Goal: Task Accomplishment & Management: Use online tool/utility

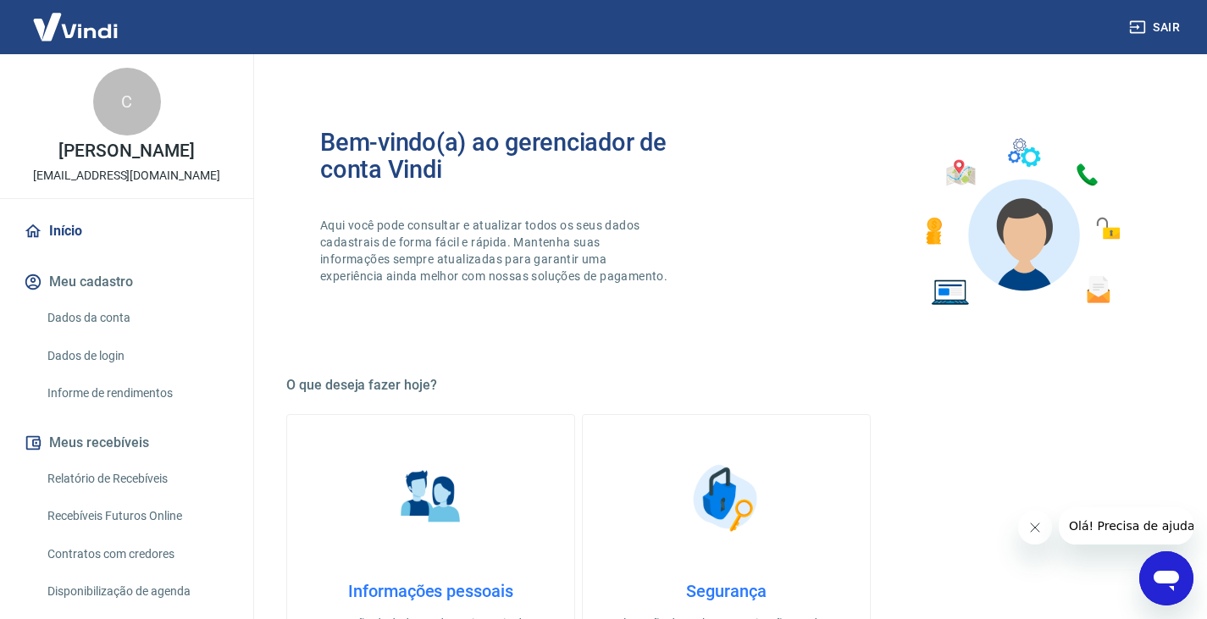
click at [159, 533] on link "Recebíveis Futuros Online" at bounding box center [137, 516] width 192 height 35
click at [1158, 27] on button "Sair" at bounding box center [1156, 27] width 61 height 31
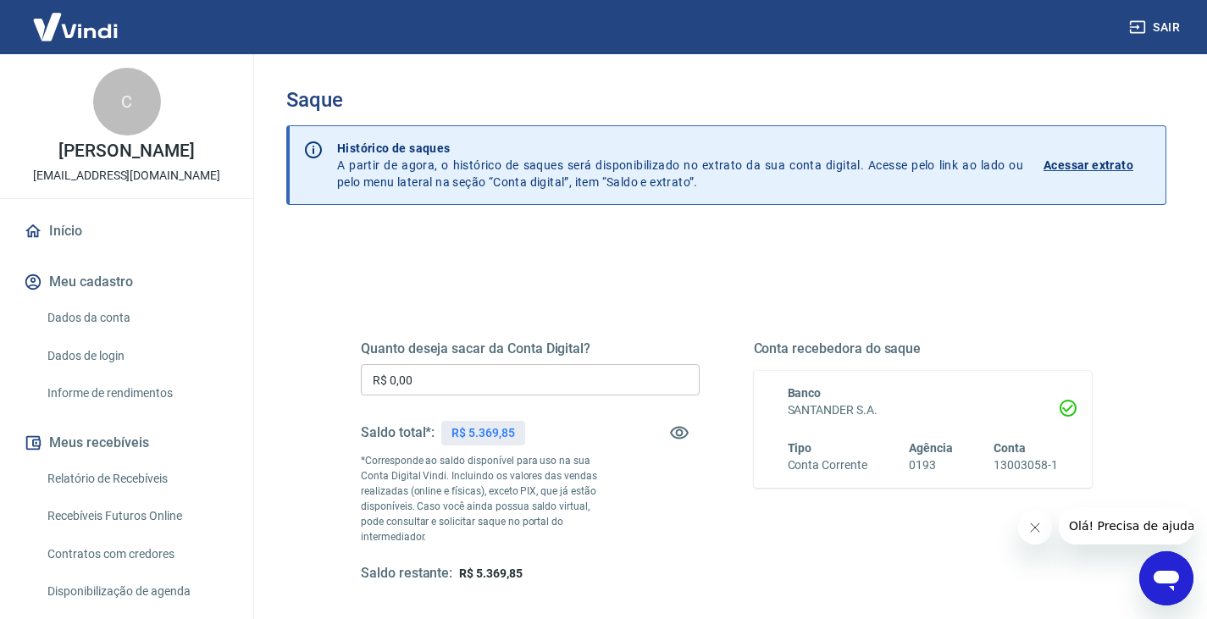
click at [1172, 35] on button "Sair" at bounding box center [1156, 27] width 61 height 31
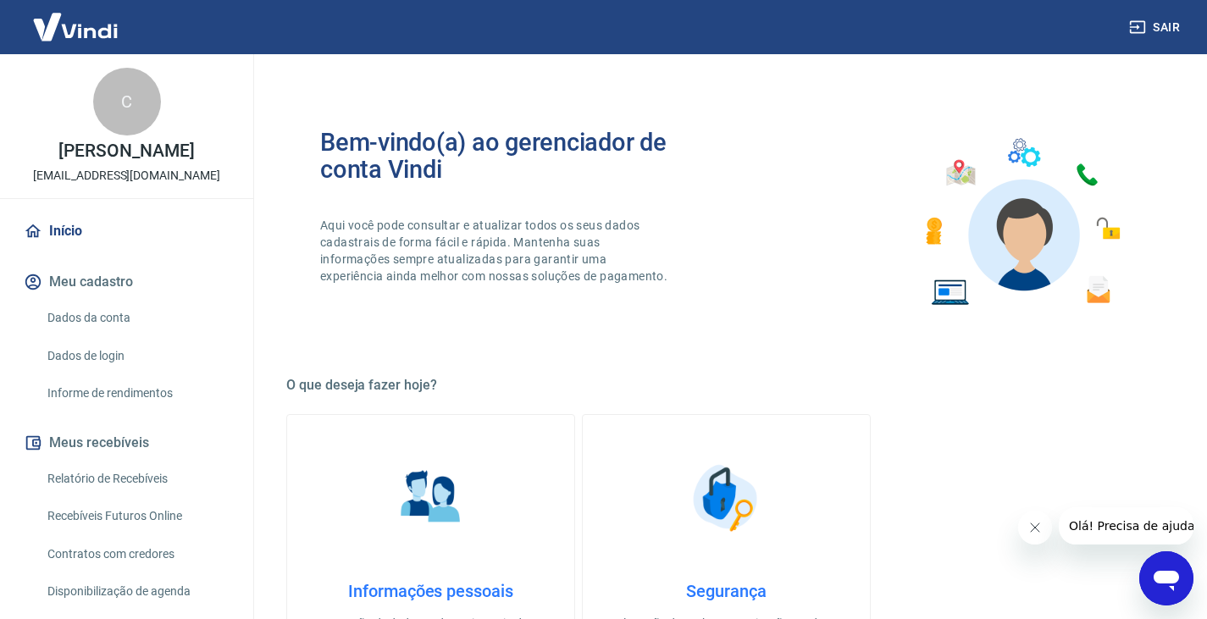
click at [157, 530] on link "Recebíveis Futuros Online" at bounding box center [137, 516] width 192 height 35
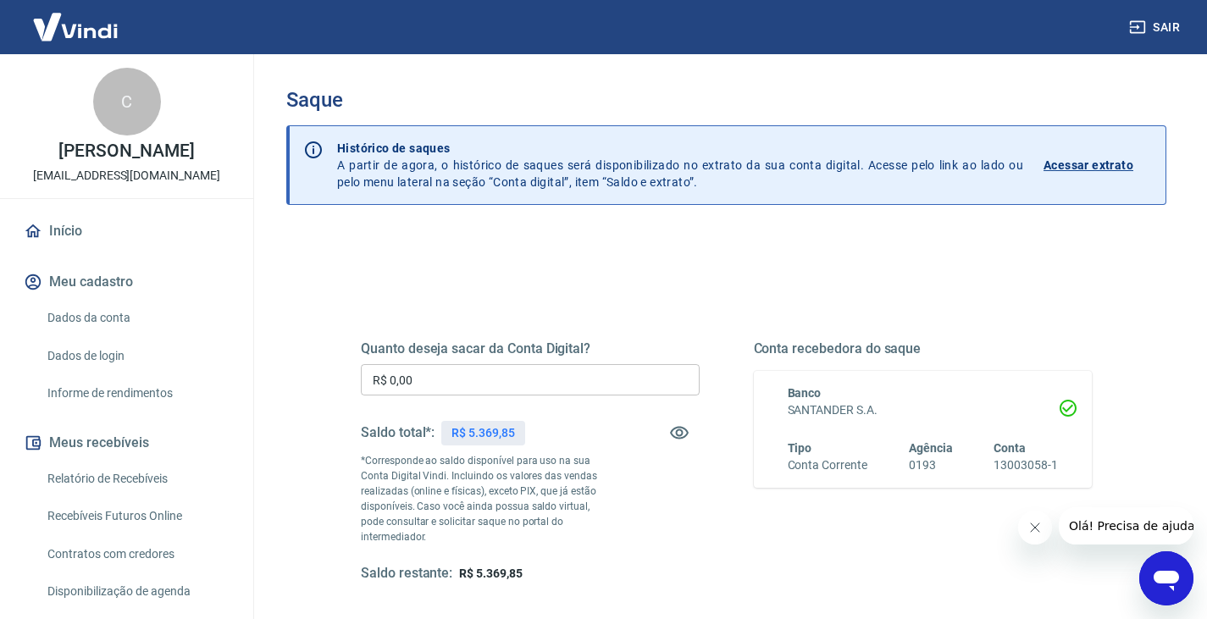
click at [469, 382] on input "R$ 0,00" at bounding box center [530, 379] width 339 height 31
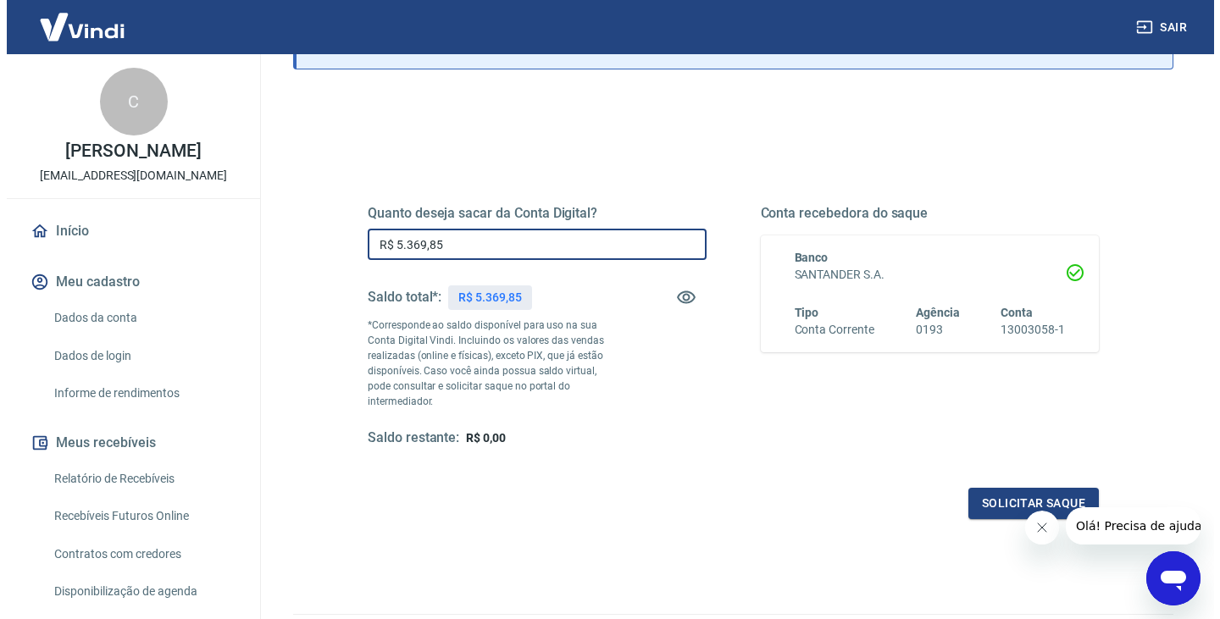
scroll to position [169, 0]
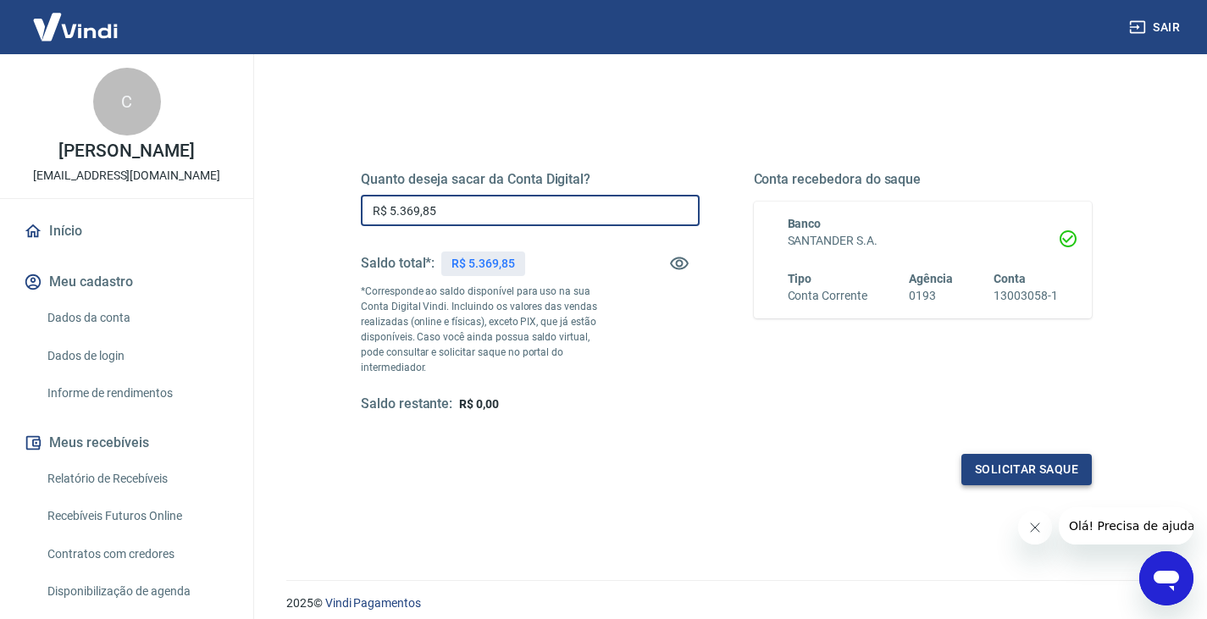
type input "R$ 5.369,85"
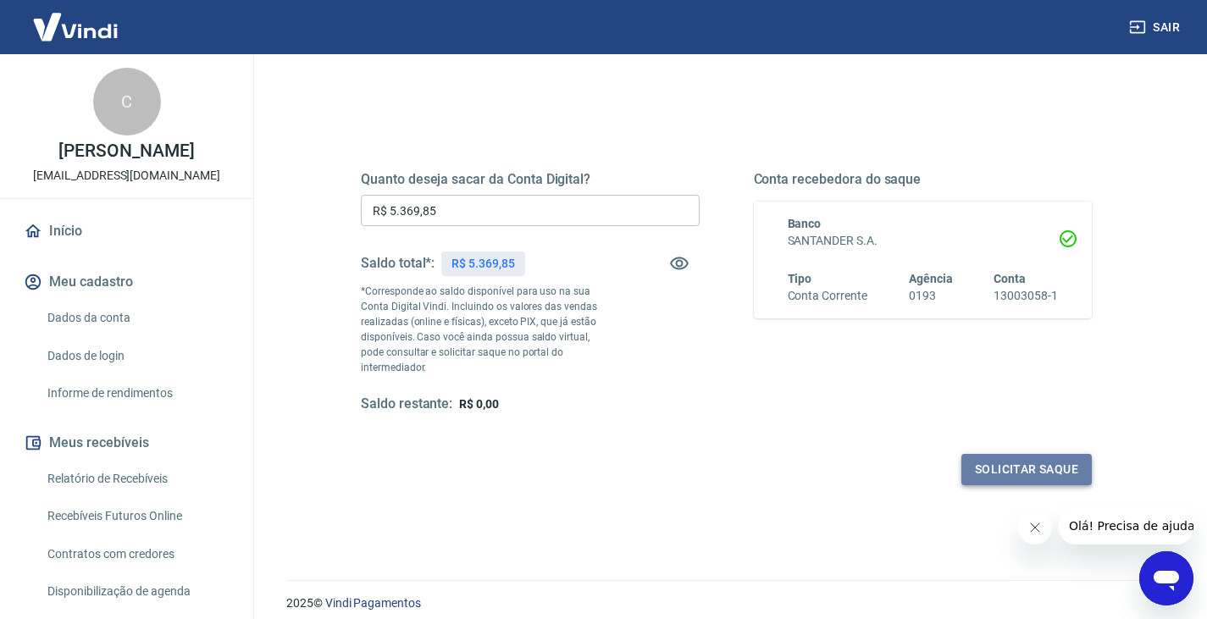
click at [1019, 454] on button "Solicitar saque" at bounding box center [1027, 469] width 130 height 31
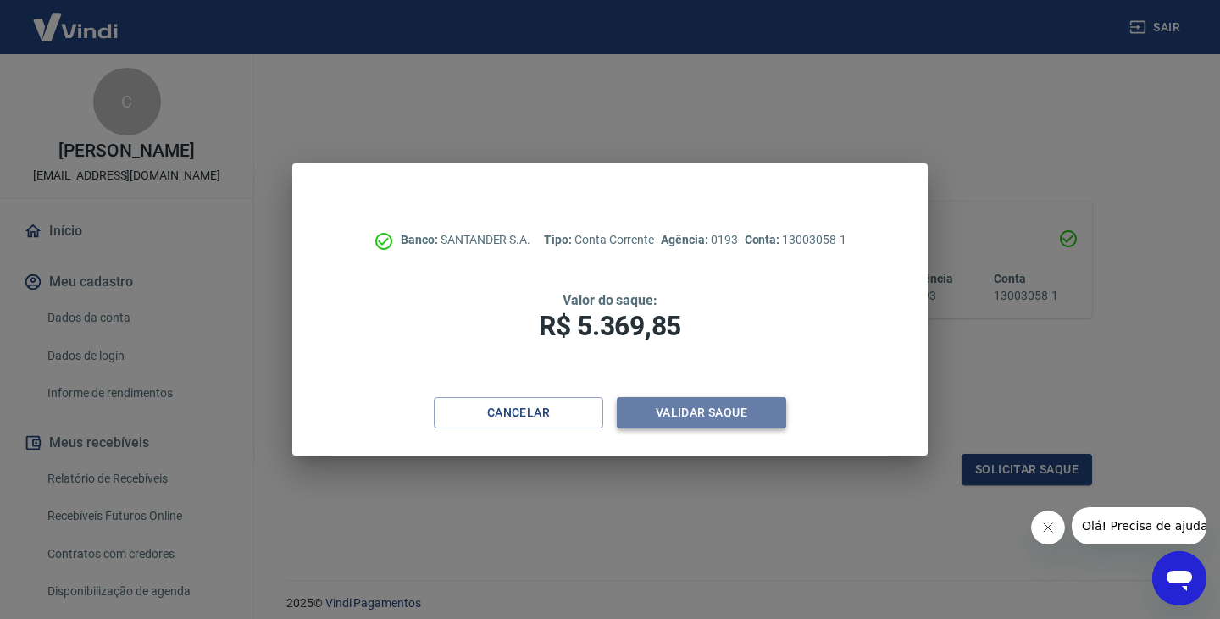
click at [703, 413] on button "Validar saque" at bounding box center [701, 412] width 169 height 31
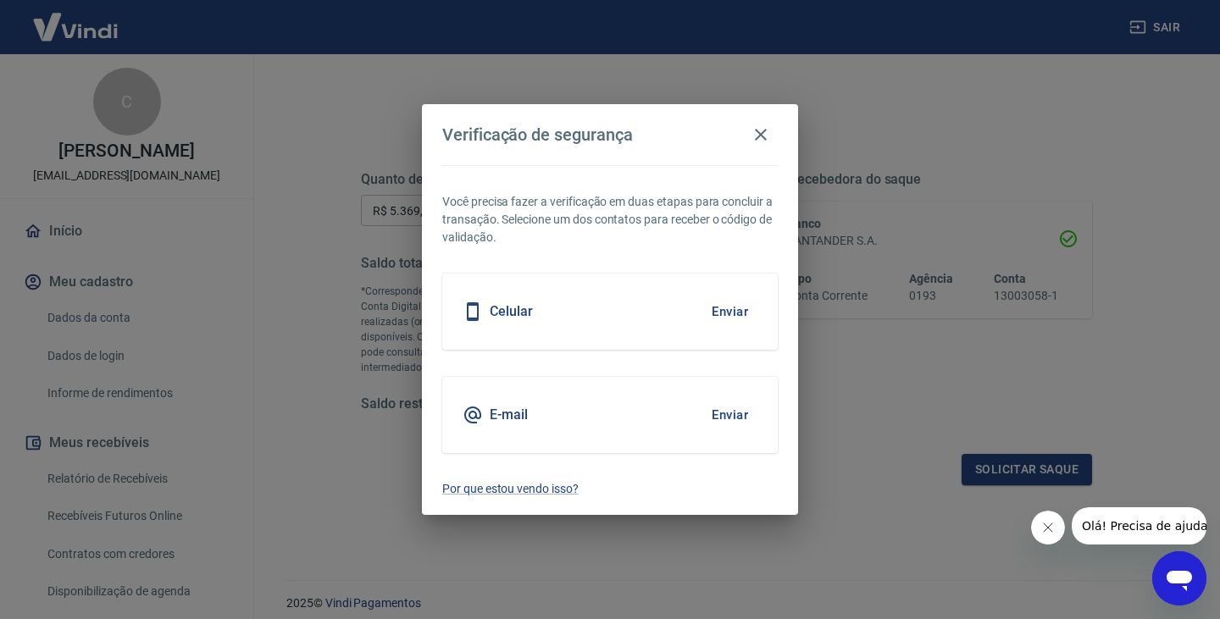
click at [723, 411] on button "Enviar" at bounding box center [729, 415] width 55 height 36
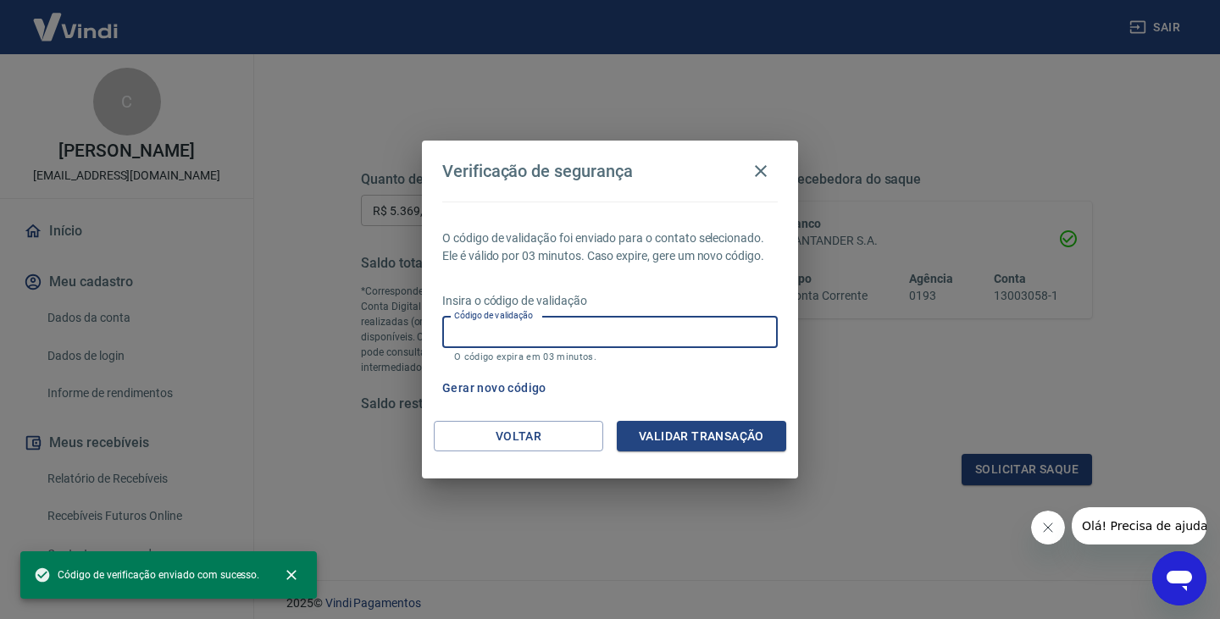
drag, startPoint x: 557, startPoint y: 333, endPoint x: 697, endPoint y: 399, distance: 154.6
click at [557, 332] on input "Código de validação" at bounding box center [610, 332] width 336 height 31
paste input "302142"
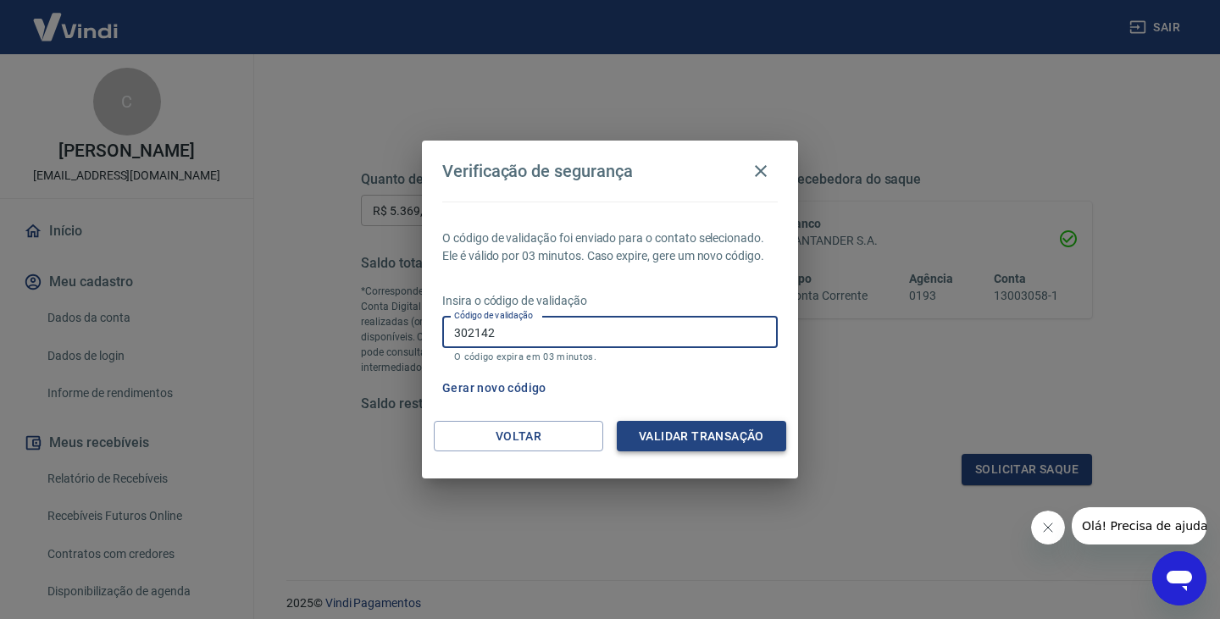
type input "302142"
click at [718, 436] on button "Validar transação" at bounding box center [701, 436] width 169 height 31
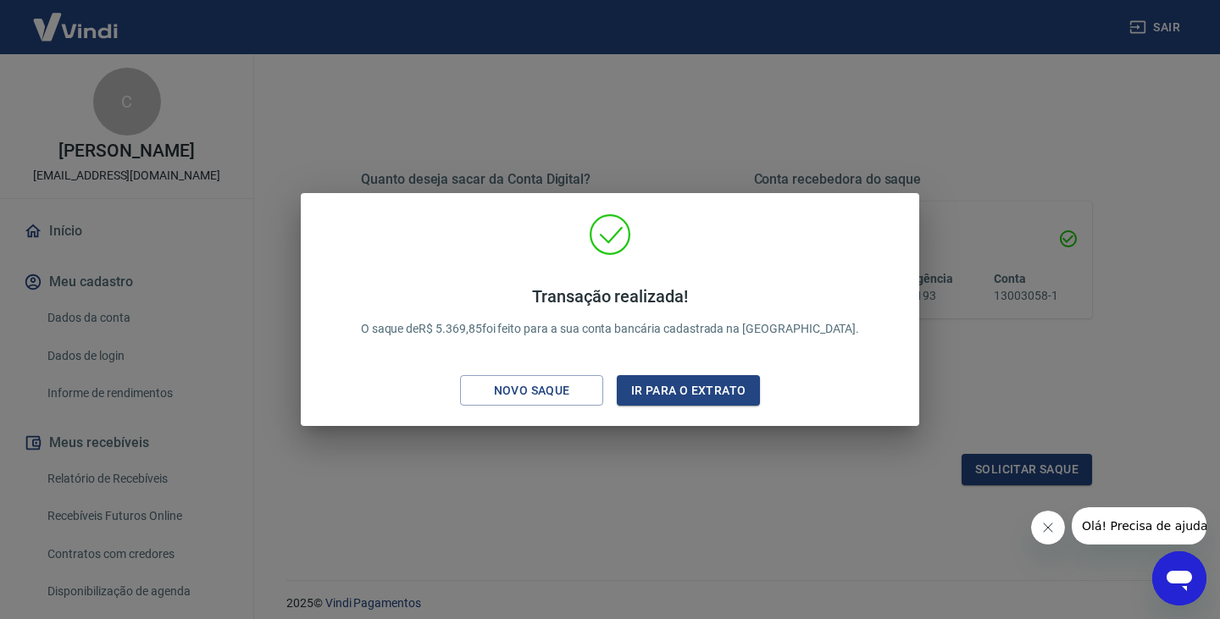
click at [861, 483] on div "Transação realizada! O saque de R$ 5.369,85 foi feito para a sua conta bancária…" at bounding box center [610, 309] width 1220 height 619
